Goal: Task Accomplishment & Management: Use online tool/utility

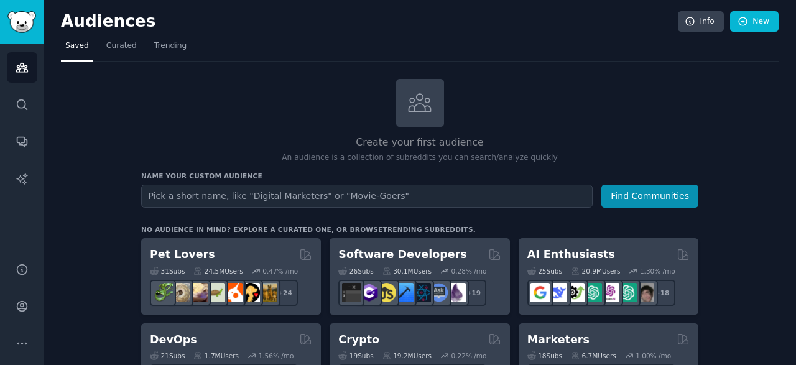
click at [219, 202] on input "text" at bounding box center [366, 196] width 451 height 23
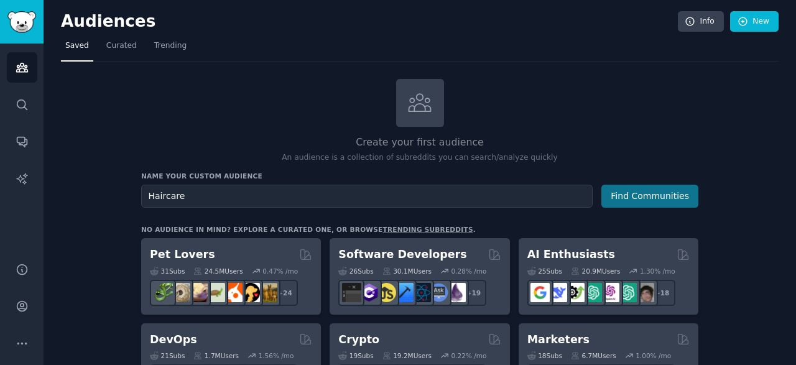
type input "Haircare"
click at [614, 190] on button "Find Communities" at bounding box center [649, 196] width 97 height 23
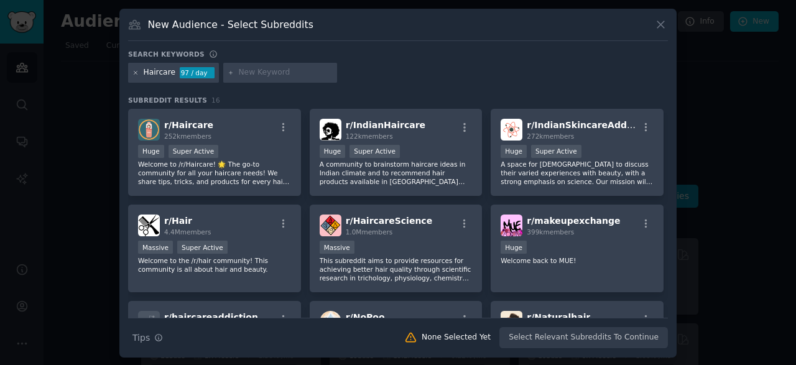
click at [136, 70] on icon at bounding box center [135, 73] width 7 height 7
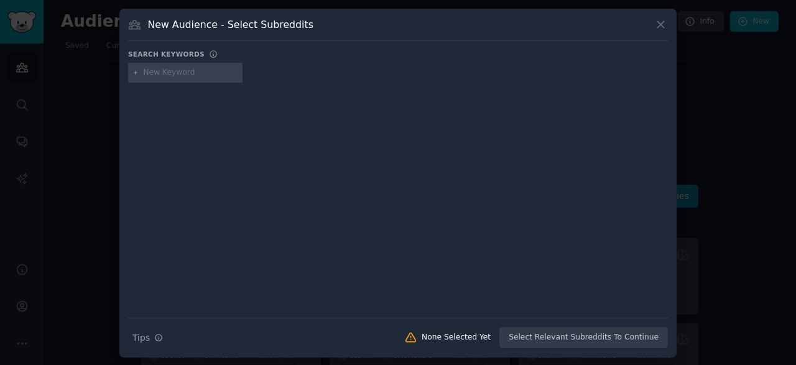
click at [187, 70] on input "text" at bounding box center [191, 72] width 94 height 11
type input "indian hair issues"
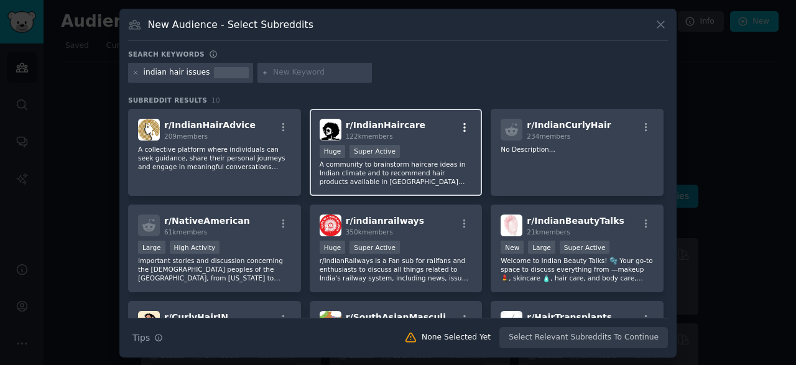
click at [461, 126] on icon "button" at bounding box center [464, 127] width 11 height 11
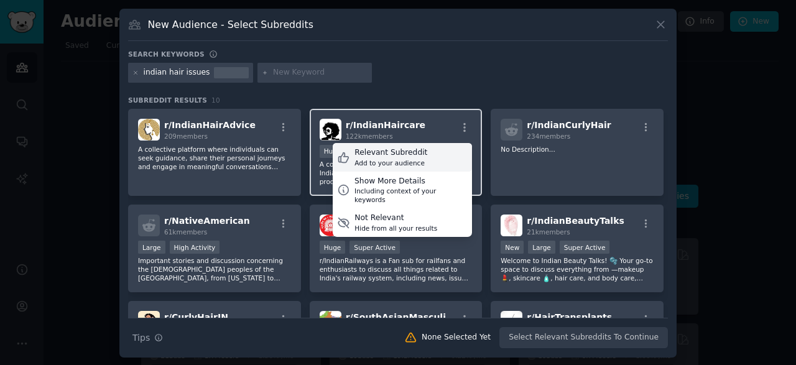
click at [418, 157] on div "Relevant Subreddit Add to your audience" at bounding box center [402, 157] width 139 height 29
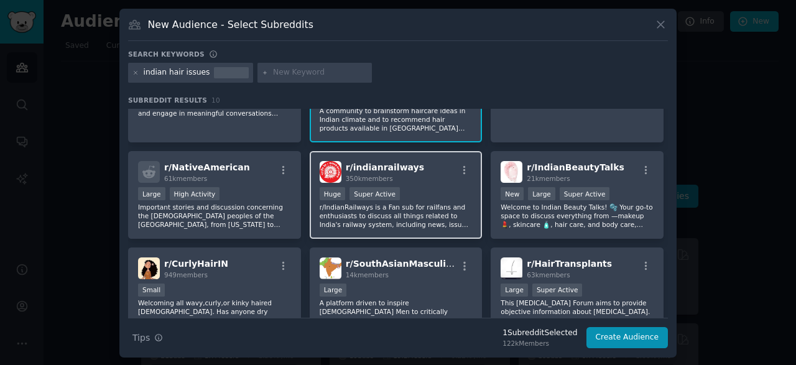
scroll to position [60, 0]
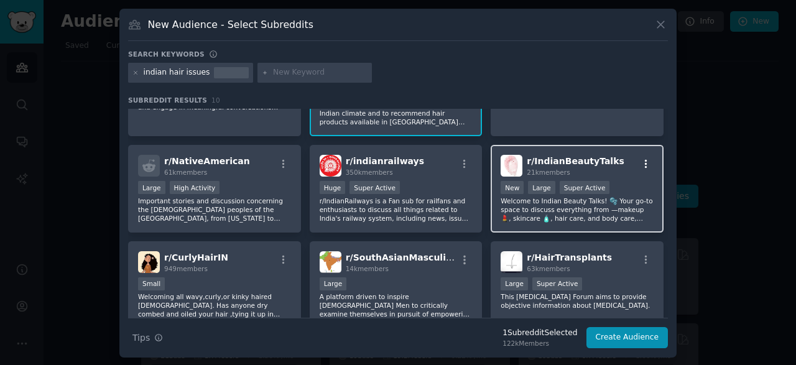
click at [643, 159] on icon "button" at bounding box center [645, 164] width 11 height 11
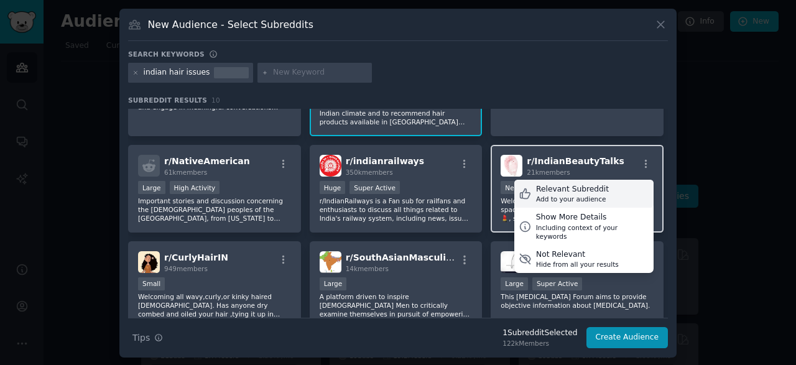
click at [618, 198] on div "Relevant Subreddit Add to your audience" at bounding box center [583, 194] width 139 height 29
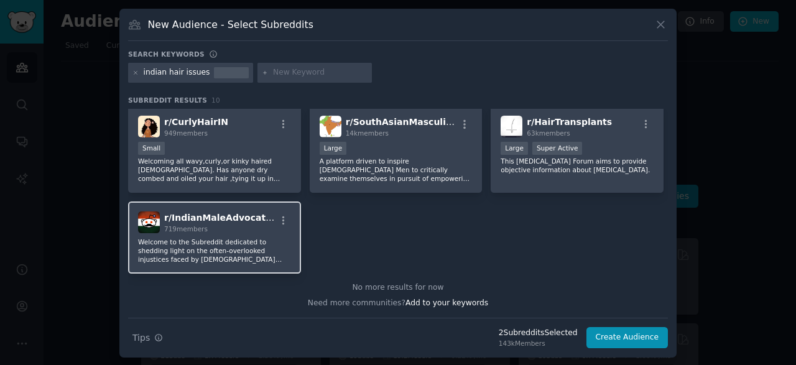
scroll to position [0, 0]
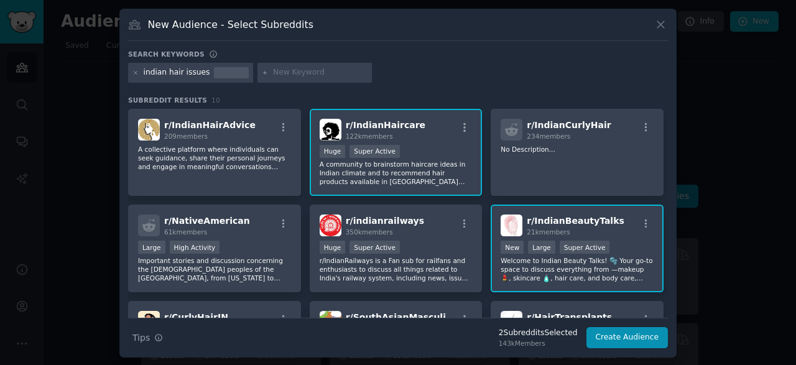
click at [276, 71] on input "text" at bounding box center [320, 72] width 94 height 11
type input "indian haircare"
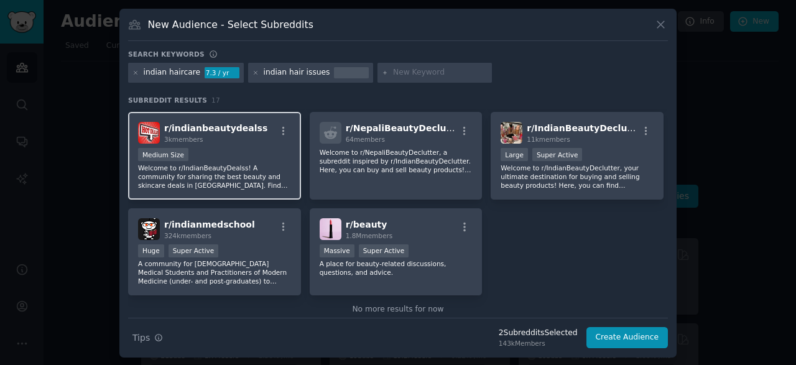
scroll to position [387, 0]
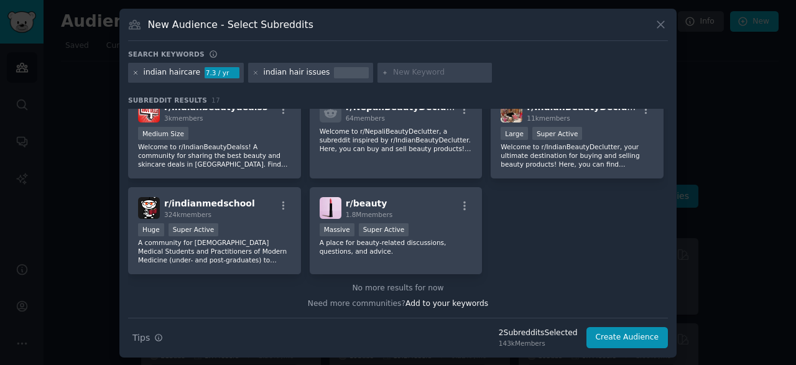
click at [134, 73] on icon at bounding box center [135, 73] width 7 height 7
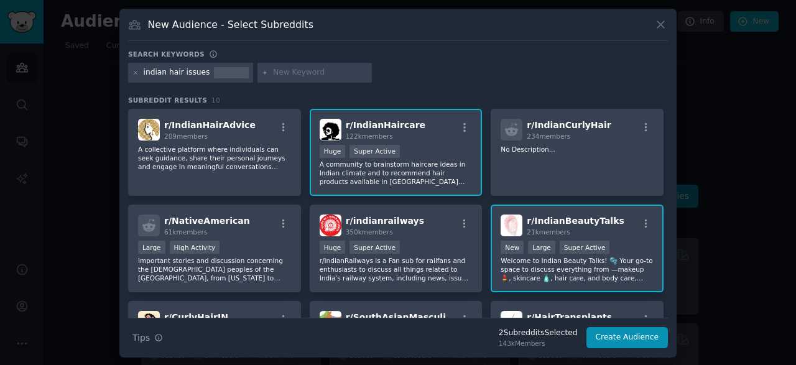
click at [286, 67] on input "text" at bounding box center [320, 72] width 94 height 11
type input "haircare"
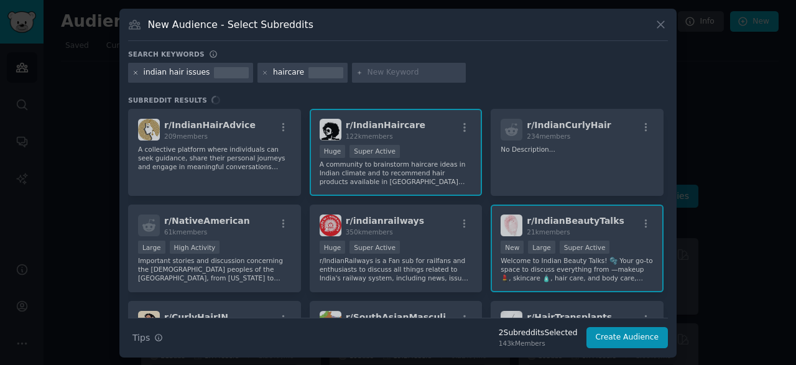
click at [132, 73] on icon at bounding box center [135, 73] width 7 height 7
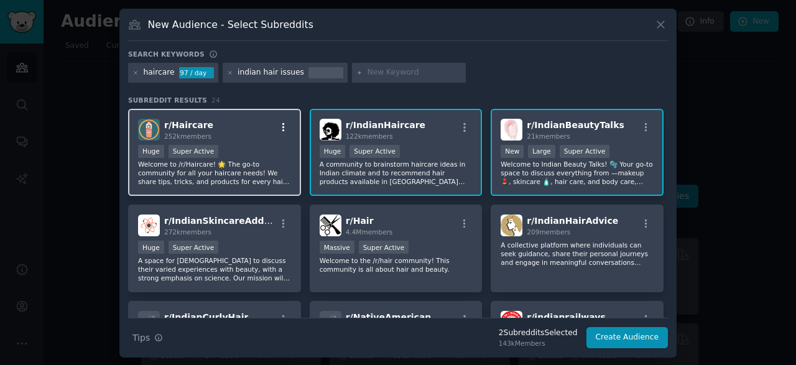
click at [282, 127] on icon "button" at bounding box center [283, 127] width 2 height 9
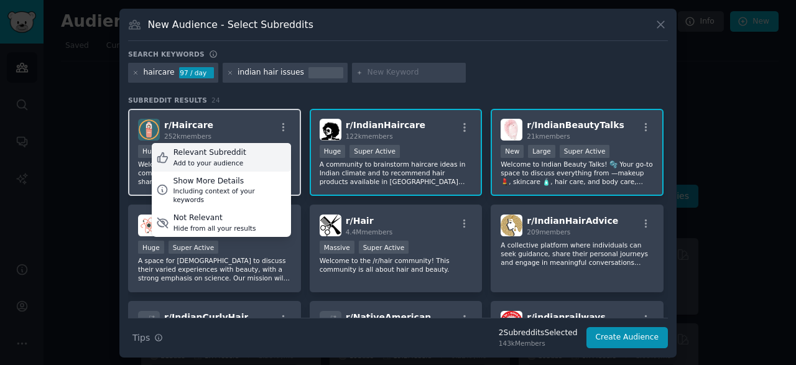
click at [265, 154] on div "Relevant Subreddit Add to your audience" at bounding box center [221, 157] width 139 height 29
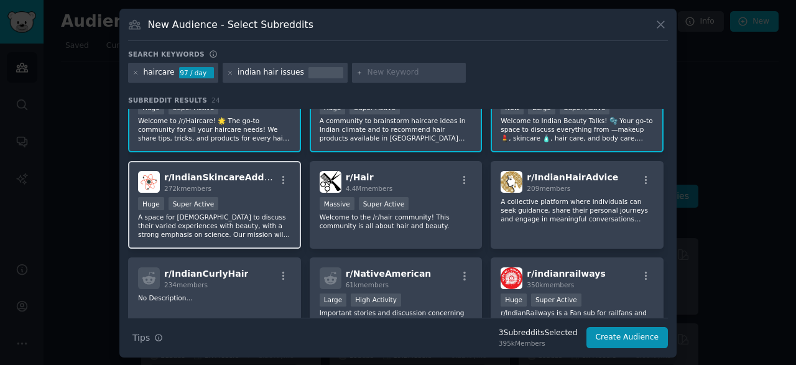
scroll to position [45, 0]
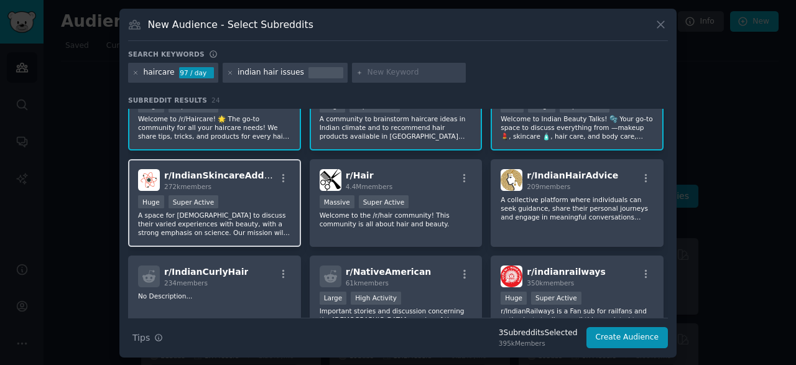
click at [277, 185] on div at bounding box center [283, 180] width 16 height 15
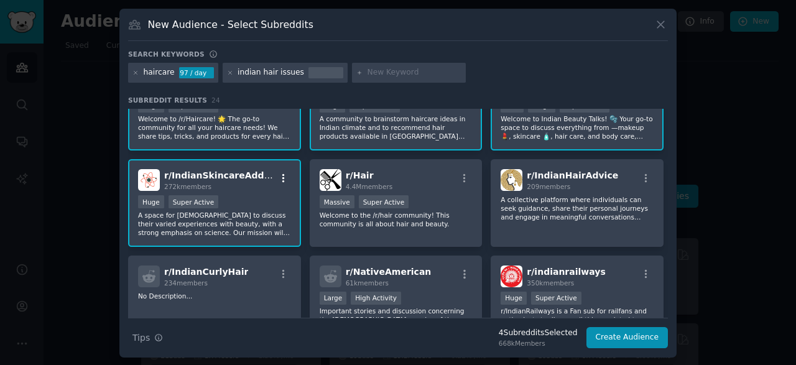
click at [278, 180] on icon "button" at bounding box center [283, 178] width 11 height 11
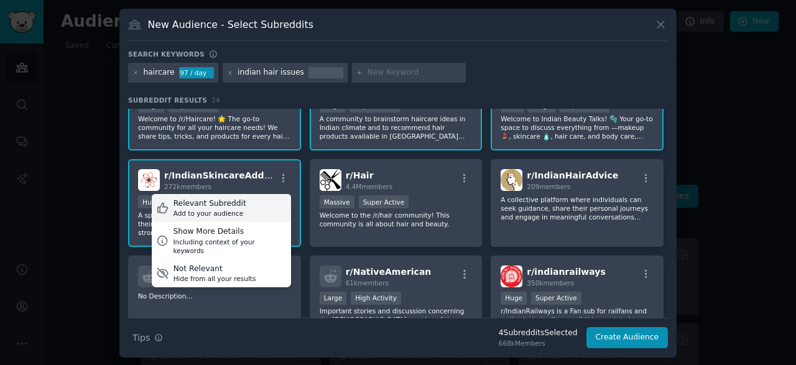
click at [262, 205] on div "Relevant Subreddit Add to your audience" at bounding box center [221, 208] width 139 height 29
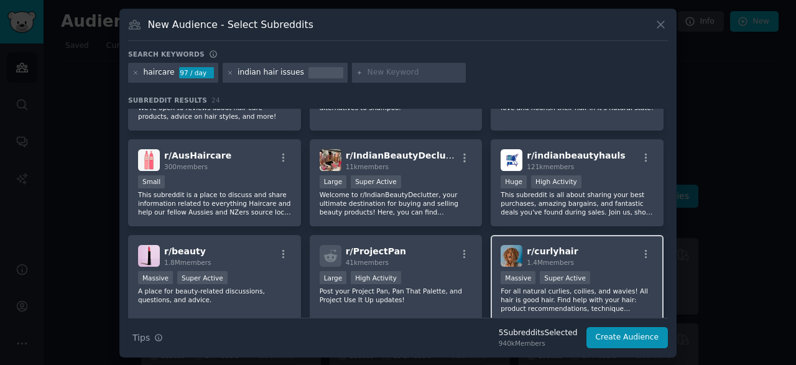
scroll to position [538, 0]
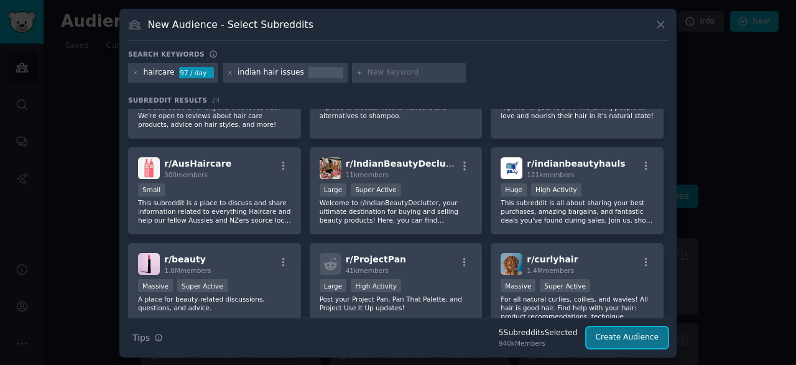
click at [627, 337] on button "Create Audience" at bounding box center [627, 337] width 82 height 21
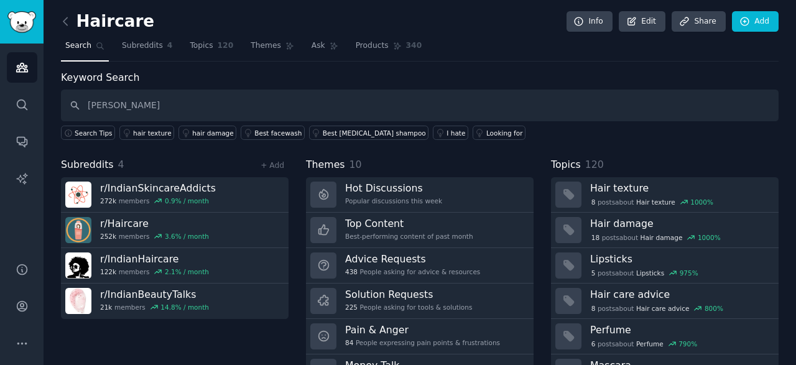
type input "[PERSON_NAME]"
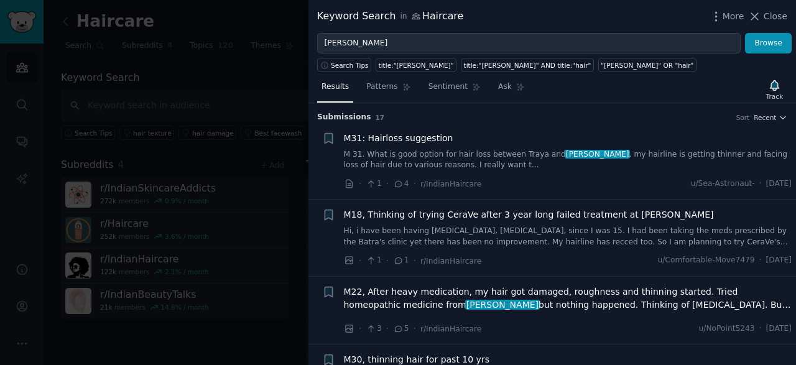
click at [539, 150] on link "M 31. What is good option for hair loss between Traya and [PERSON_NAME] . my ha…" at bounding box center [568, 160] width 448 height 22
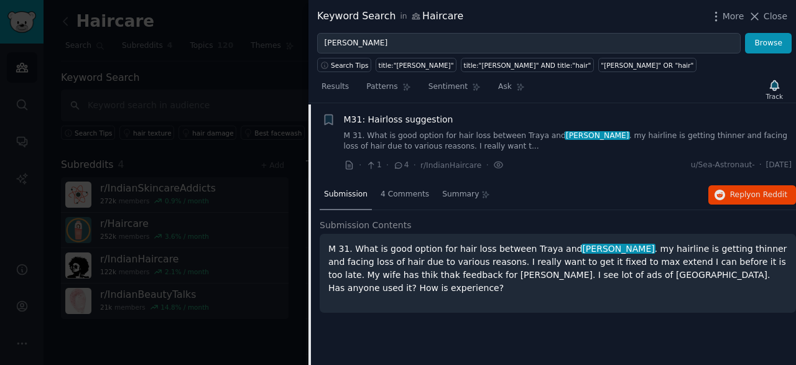
scroll to position [19, 0]
click at [401, 199] on div "4 Comments" at bounding box center [404, 195] width 57 height 30
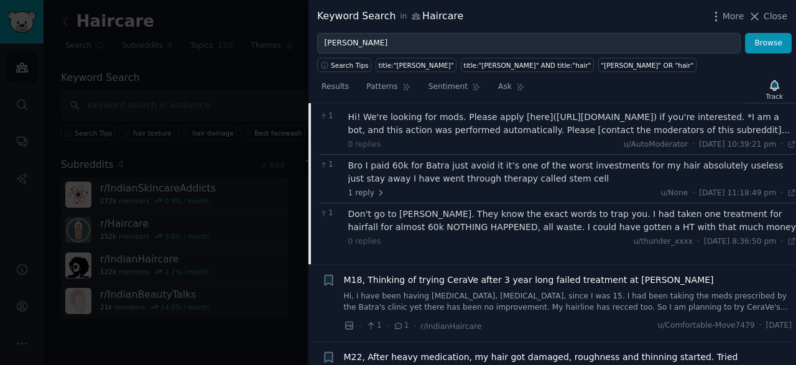
scroll to position [0, 0]
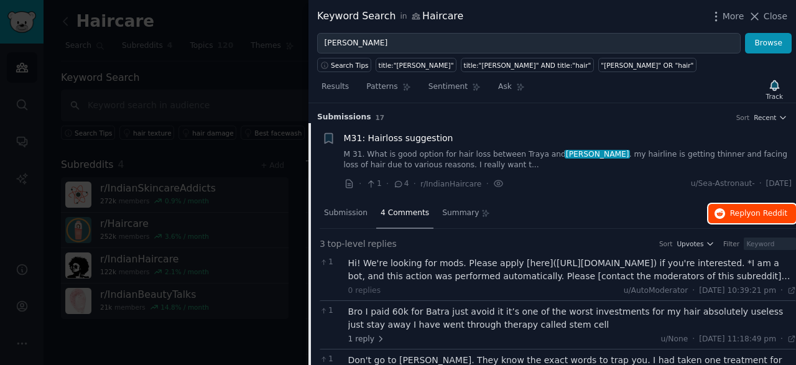
click at [725, 213] on icon "button" at bounding box center [719, 213] width 11 height 11
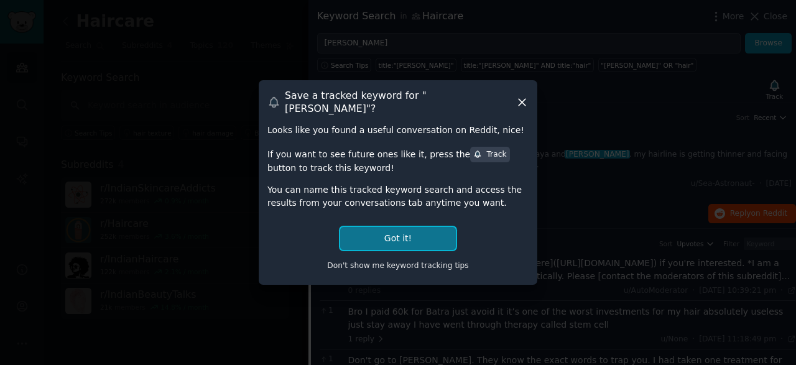
click at [398, 232] on button "Got it!" at bounding box center [398, 238] width 116 height 23
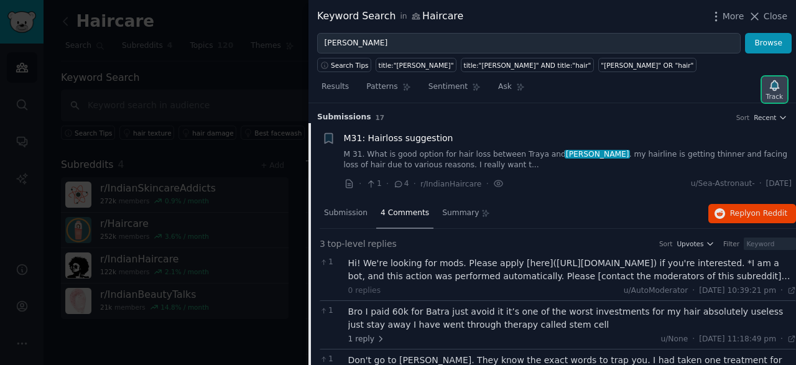
click at [779, 80] on icon "button" at bounding box center [774, 85] width 13 height 13
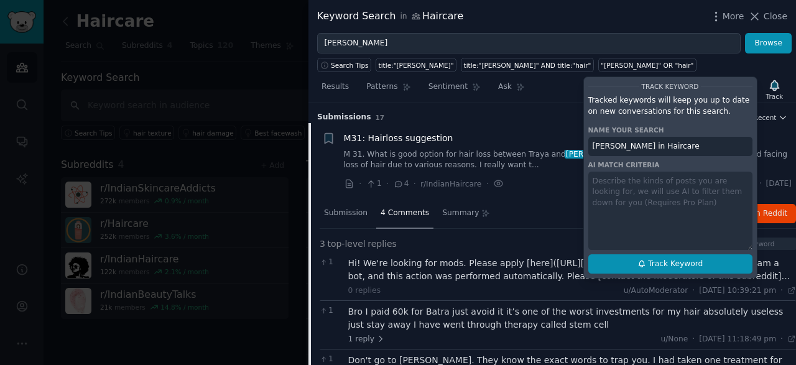
click at [672, 260] on span "Track Keyword" at bounding box center [675, 264] width 55 height 11
type input "[PERSON_NAME] in Haircare"
click at [667, 259] on span "Track Keyword" at bounding box center [675, 264] width 55 height 11
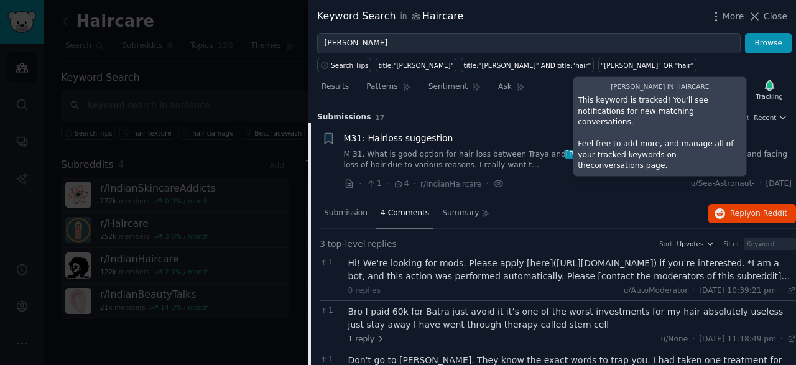
click at [665, 161] on link "conversations page" at bounding box center [627, 165] width 75 height 9
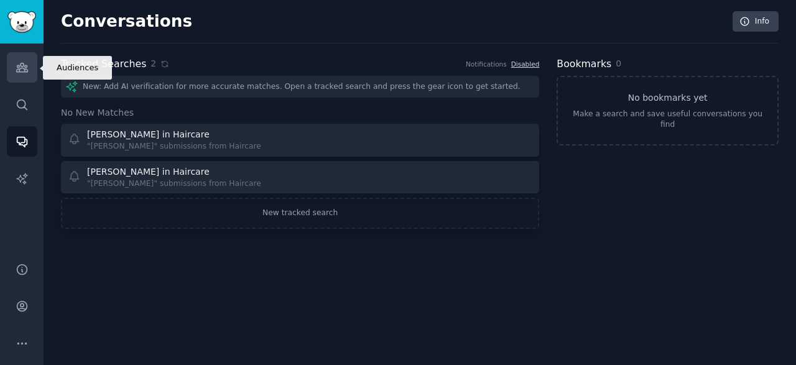
click at [11, 73] on link "Audiences" at bounding box center [22, 67] width 30 height 30
